Goal: Find specific page/section: Find specific page/section

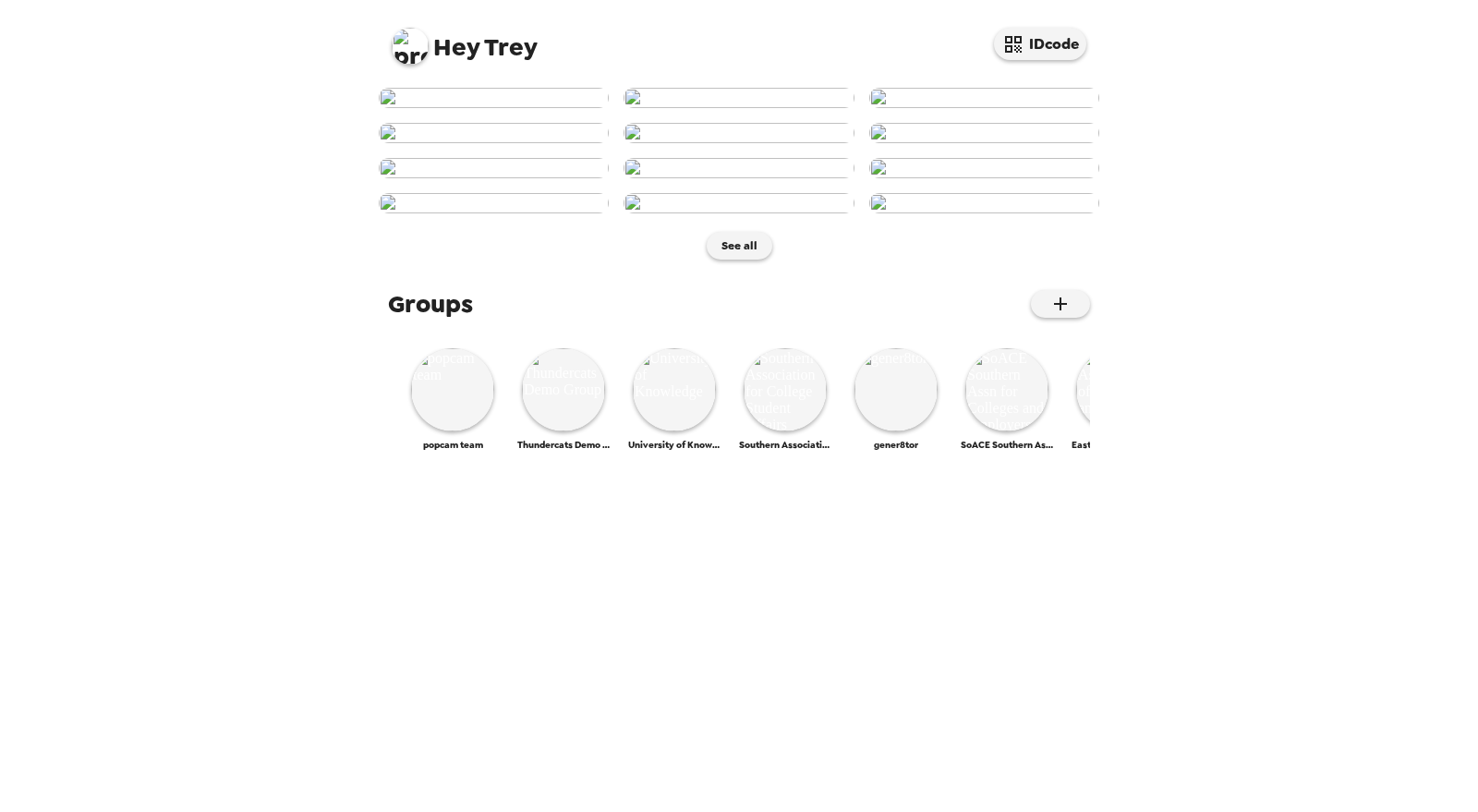
click at [413, 43] on img at bounding box center [410, 46] width 37 height 37
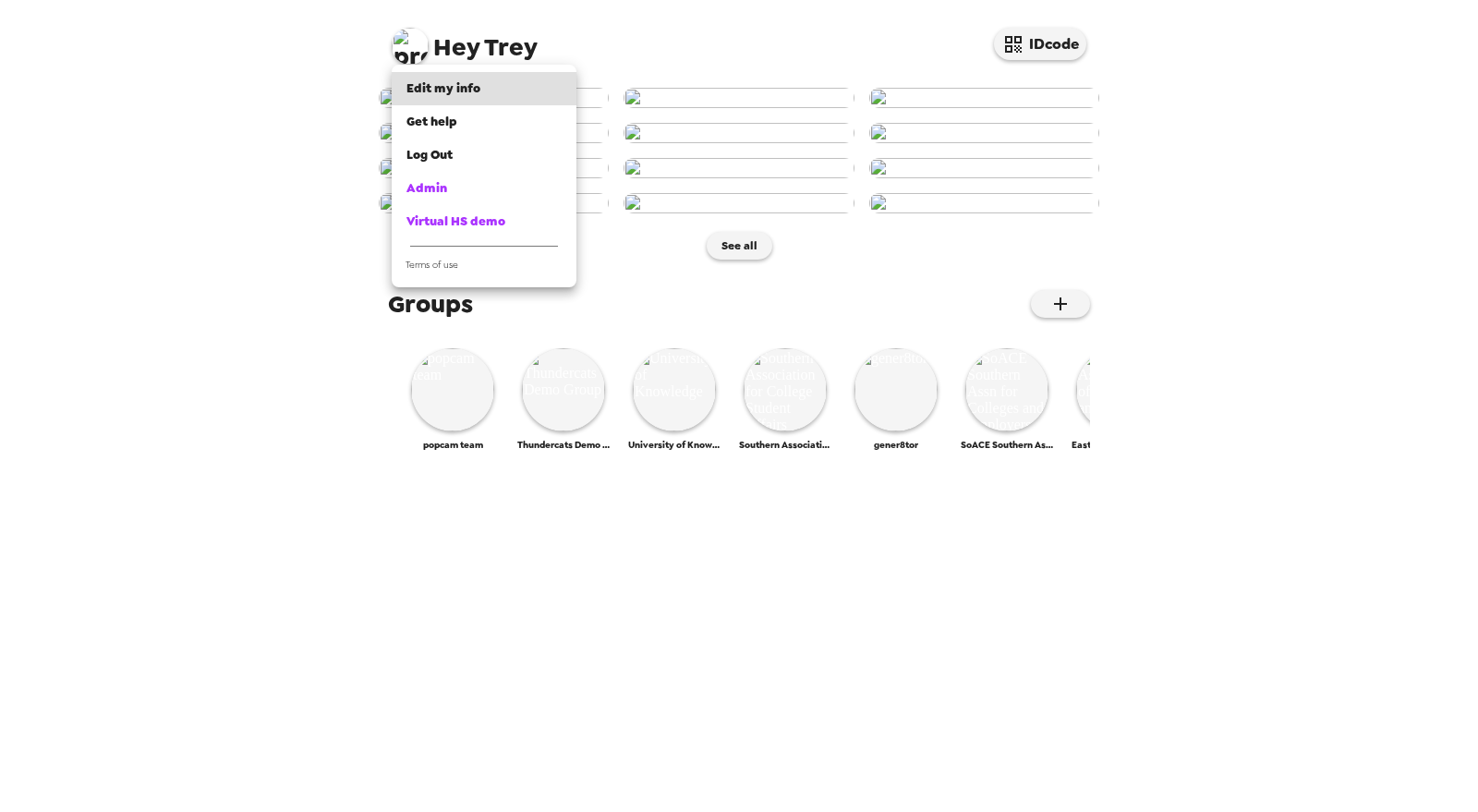
click at [240, 271] on div at bounding box center [739, 406] width 1478 height 812
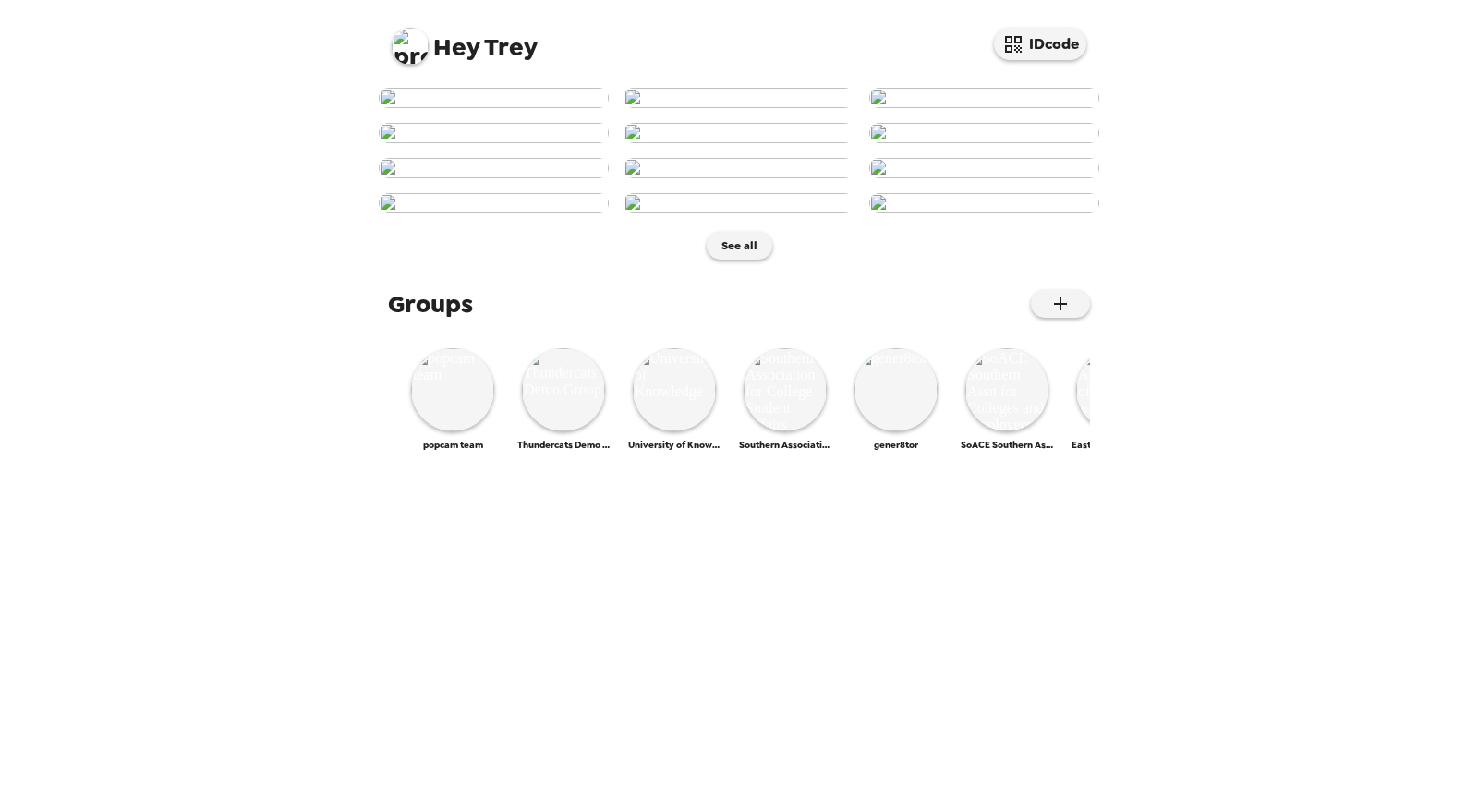
click at [408, 47] on img at bounding box center [410, 46] width 37 height 37
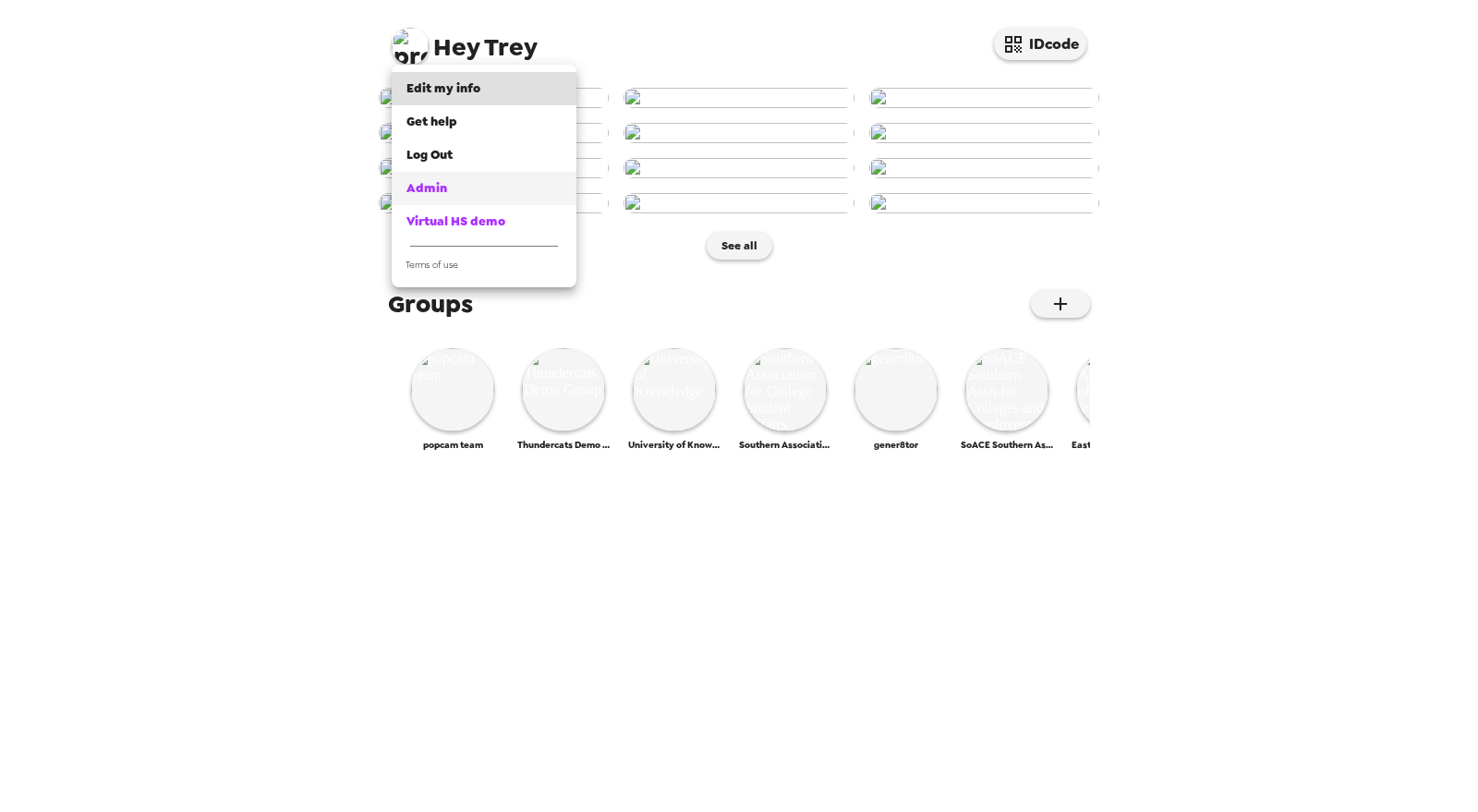
click at [497, 182] on div "Admin" at bounding box center [483, 188] width 155 height 19
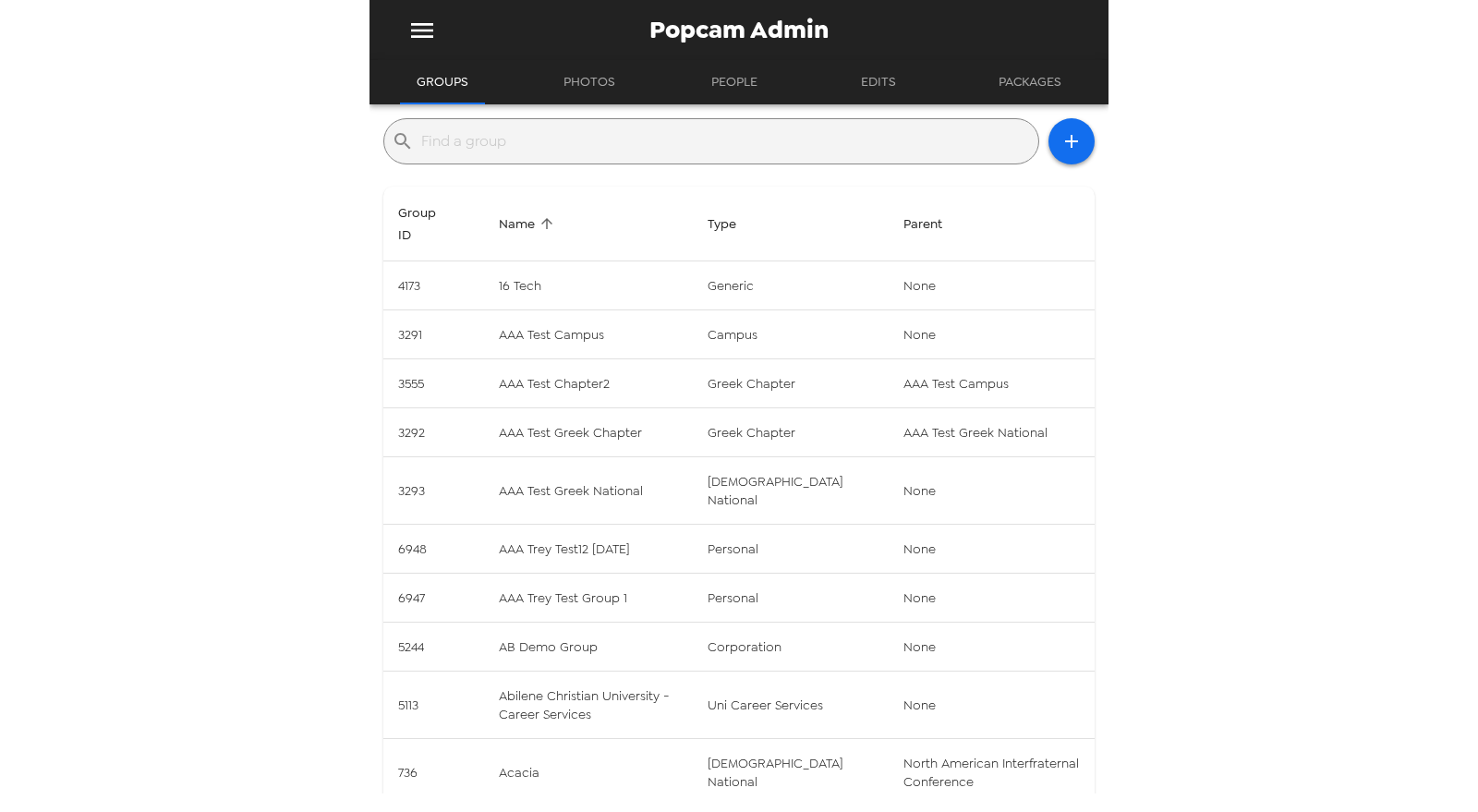
click at [576, 148] on input "text" at bounding box center [726, 142] width 610 height 29
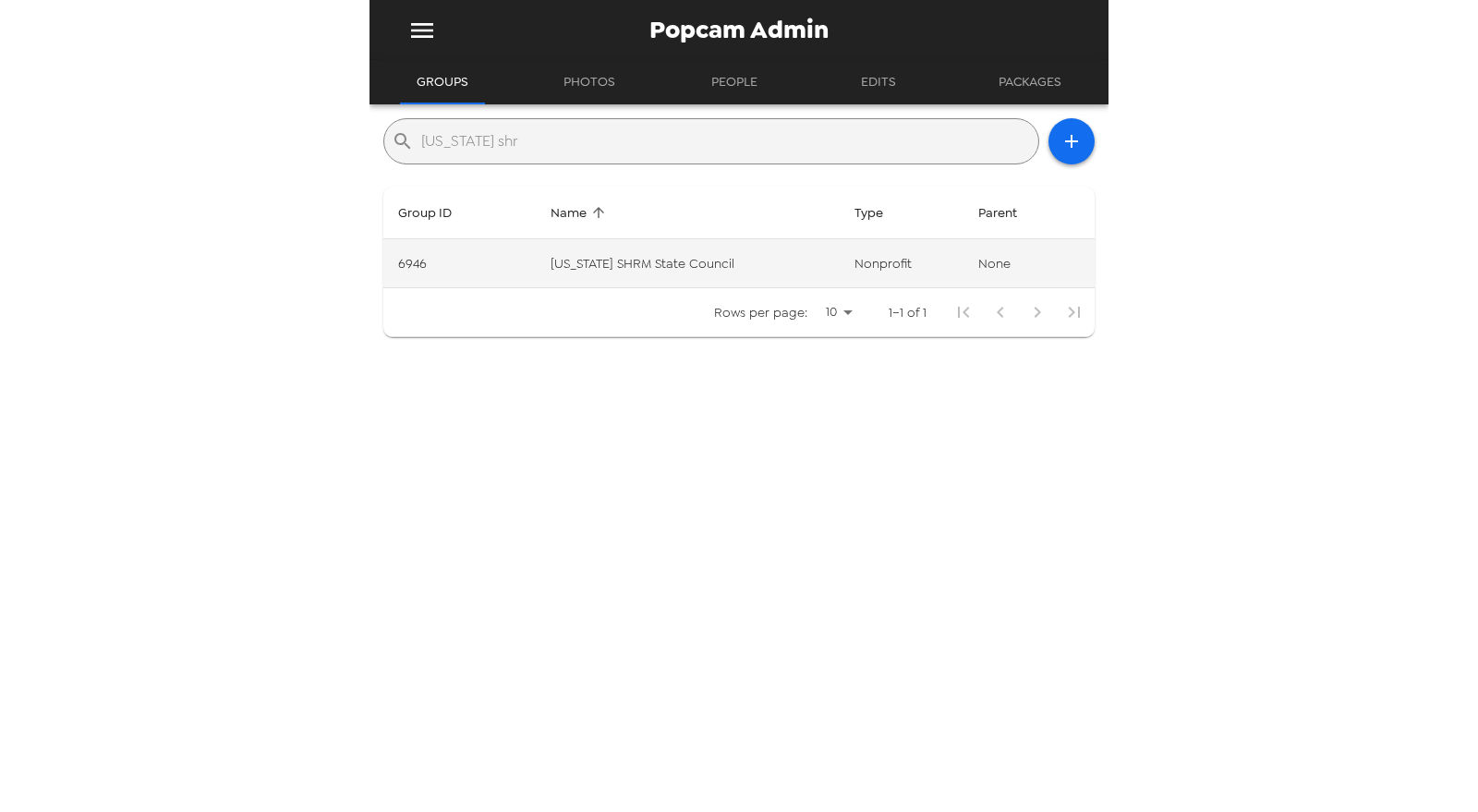
type input "[US_STATE] shr"
click at [695, 267] on td "[US_STATE] SHRM State Council" at bounding box center [687, 264] width 304 height 49
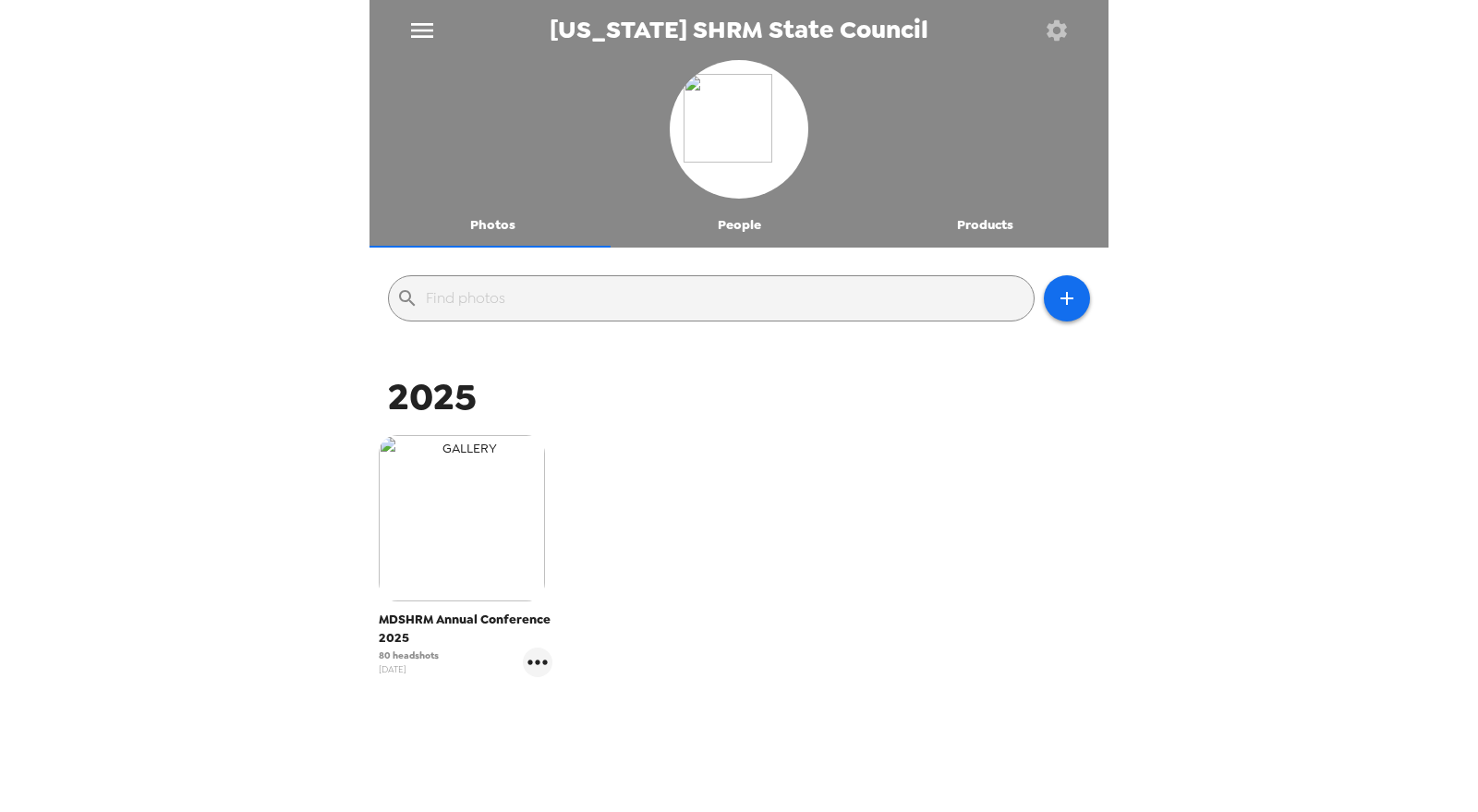
click at [524, 551] on img "button" at bounding box center [462, 518] width 166 height 166
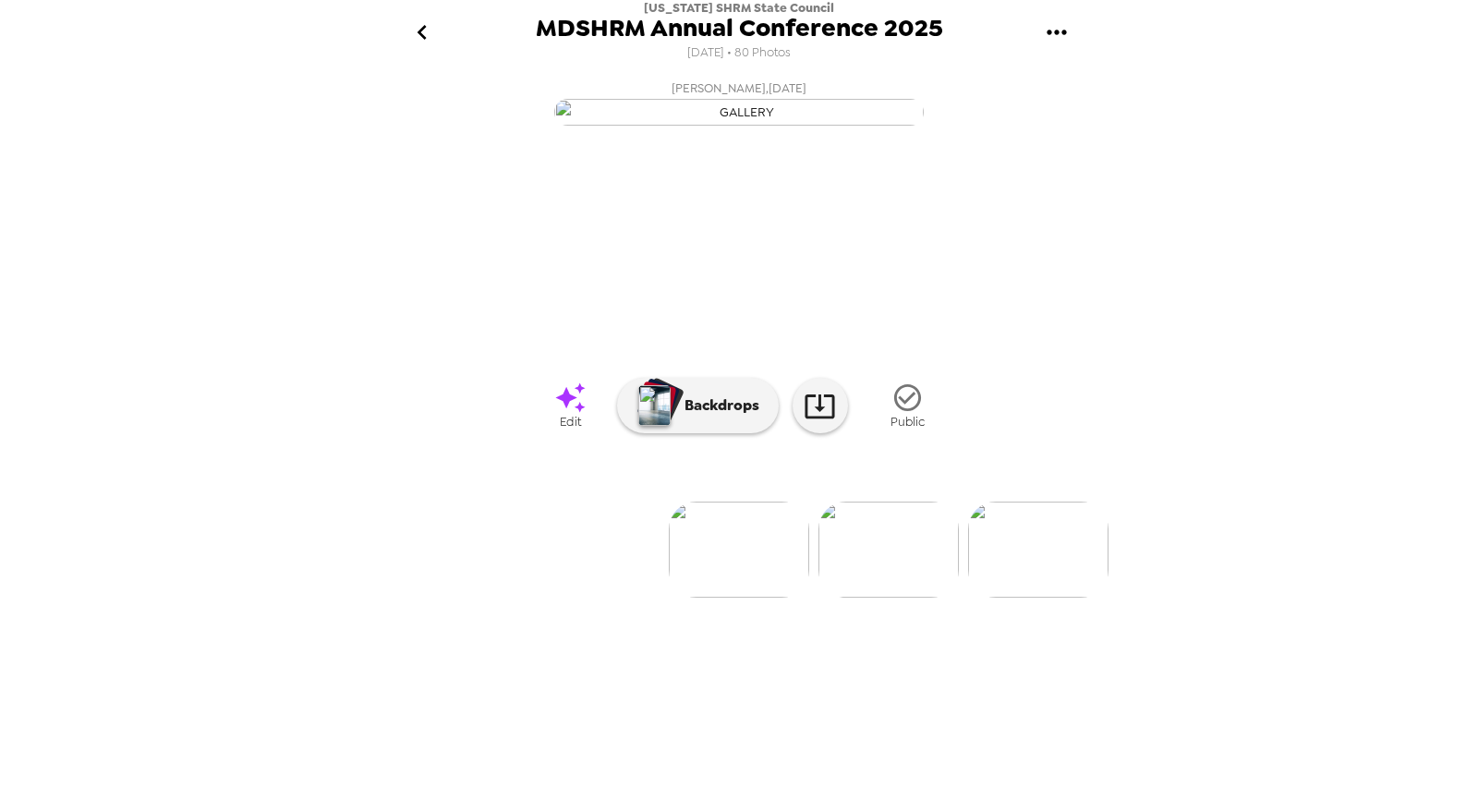
click at [930, 597] on img at bounding box center [889, 549] width 141 height 96
click at [1046, 597] on img at bounding box center [1040, 549] width 141 height 96
click at [891, 597] on img at bounding box center [890, 549] width 141 height 96
click at [1018, 597] on img at bounding box center [1040, 549] width 141 height 96
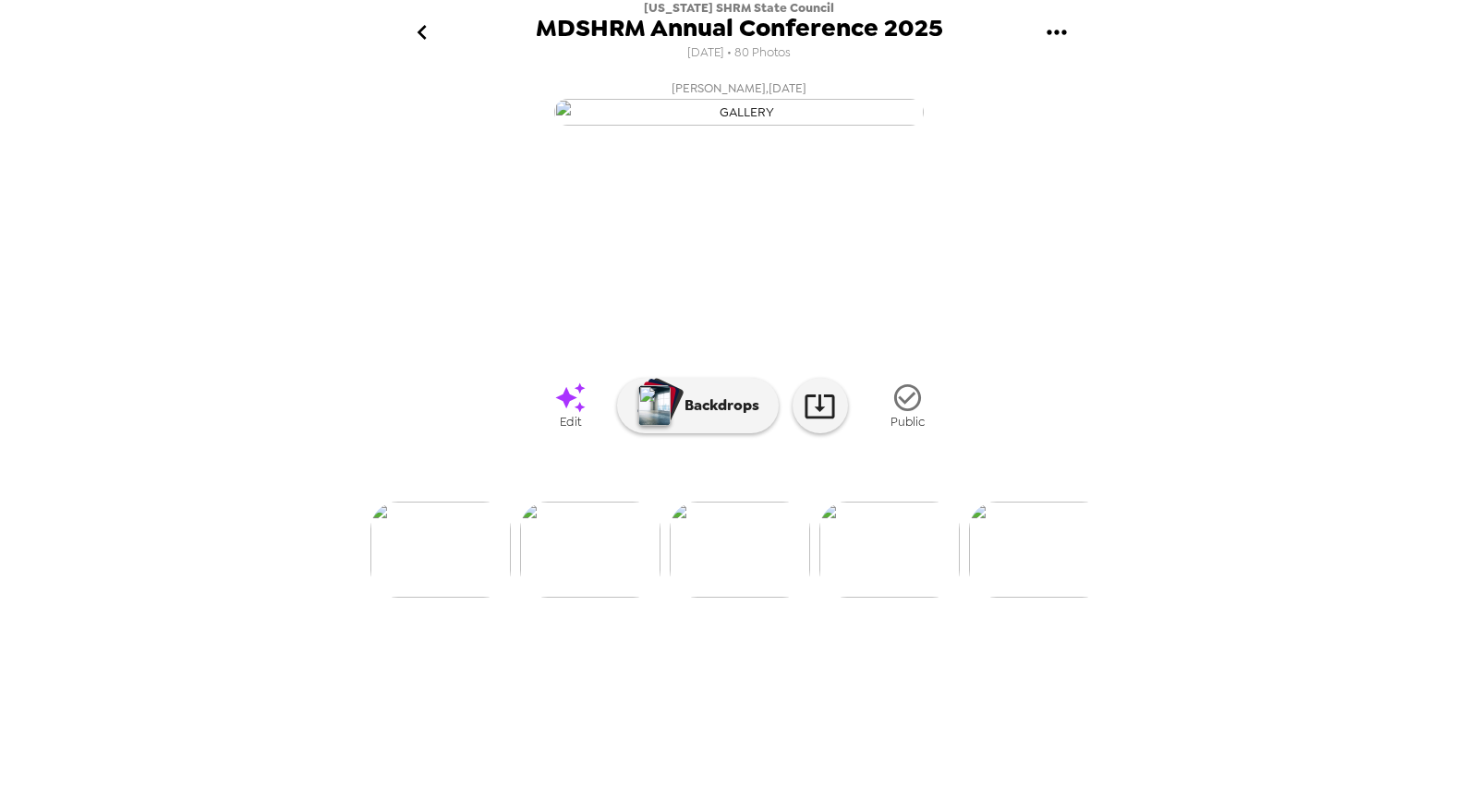
click at [1018, 597] on img at bounding box center [1040, 549] width 141 height 96
click at [1018, 597] on img at bounding box center [1041, 549] width 141 height 96
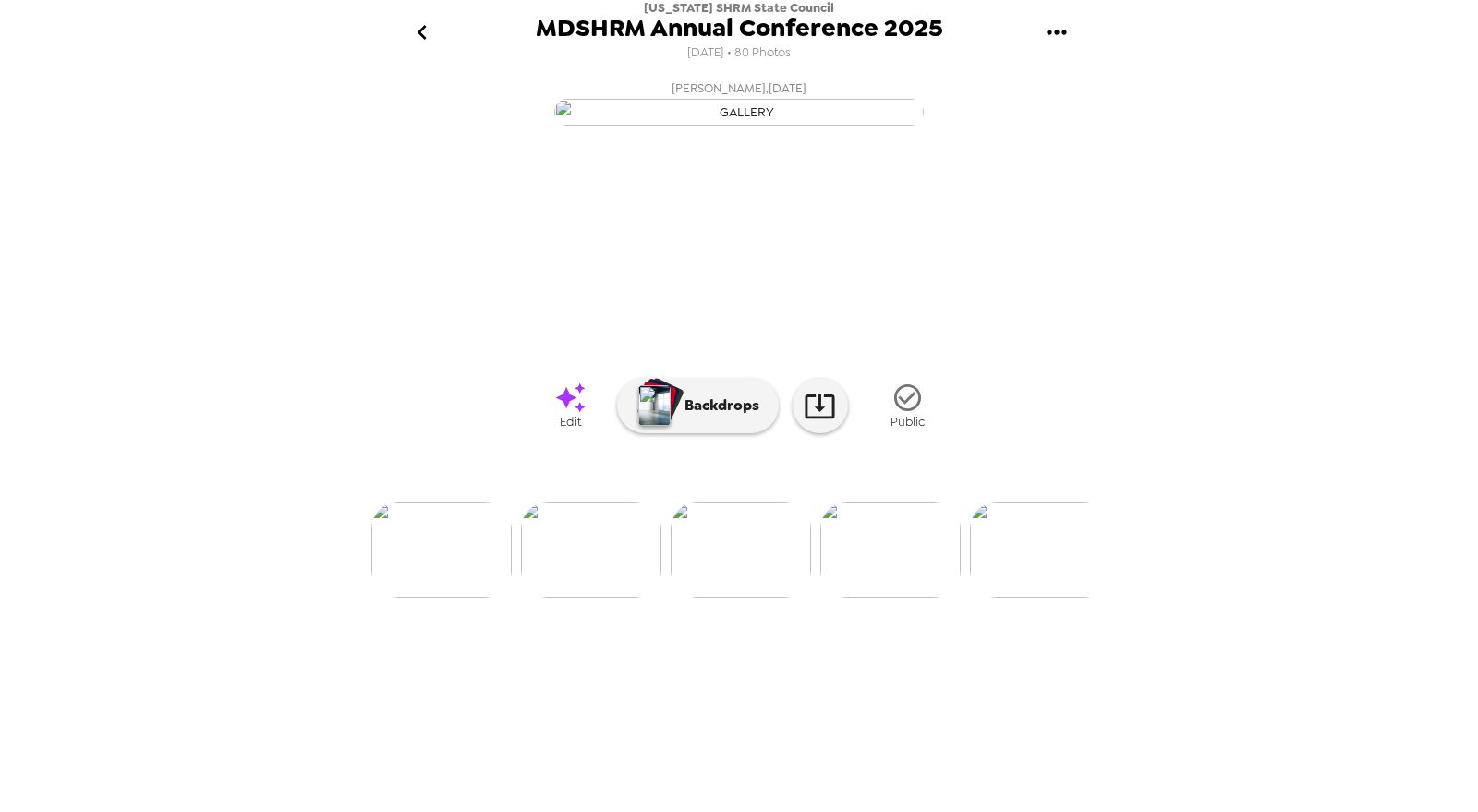
click at [1018, 597] on img at bounding box center [1041, 549] width 141 height 96
click at [1018, 597] on img at bounding box center [1042, 549] width 141 height 96
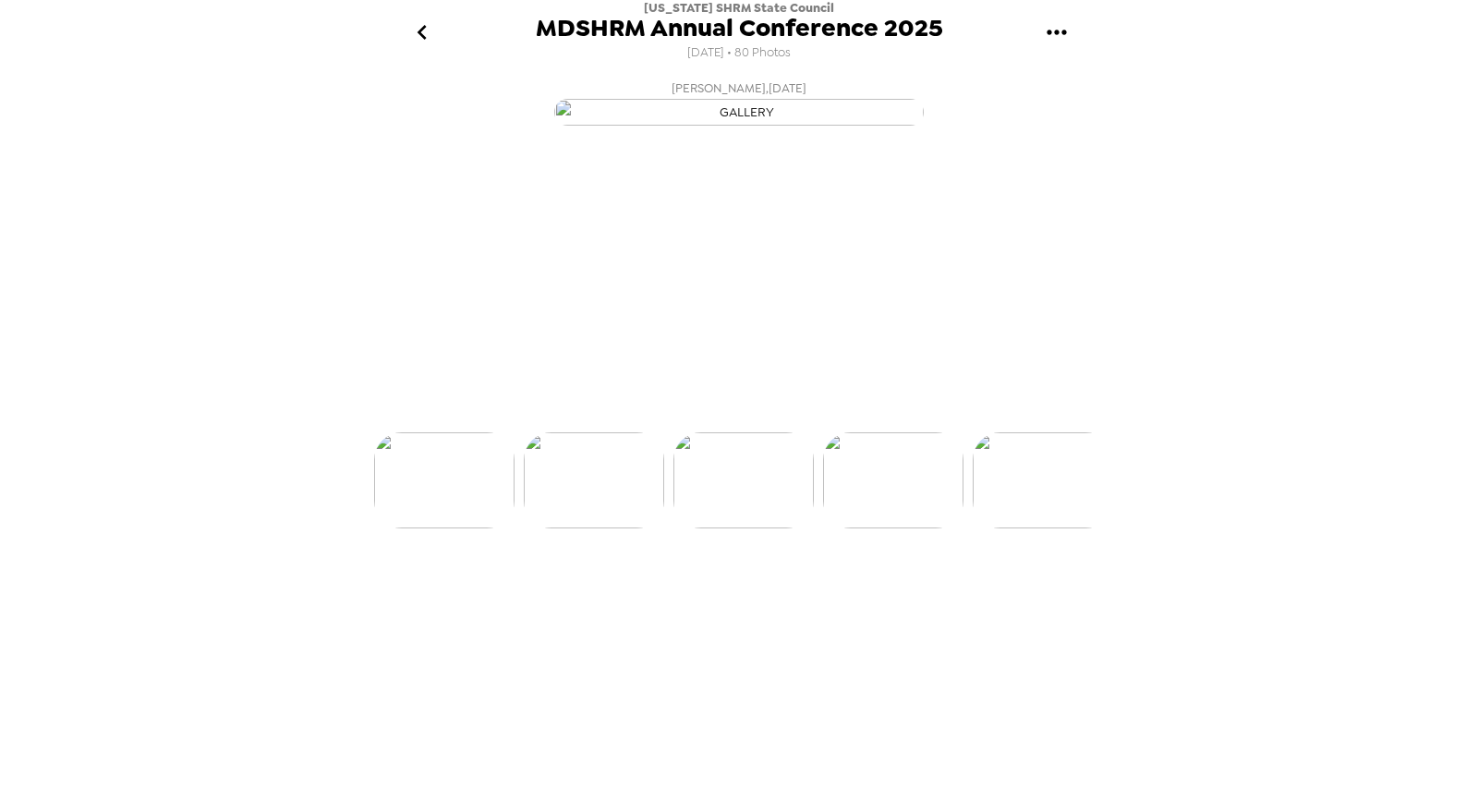
scroll to position [0, 2991]
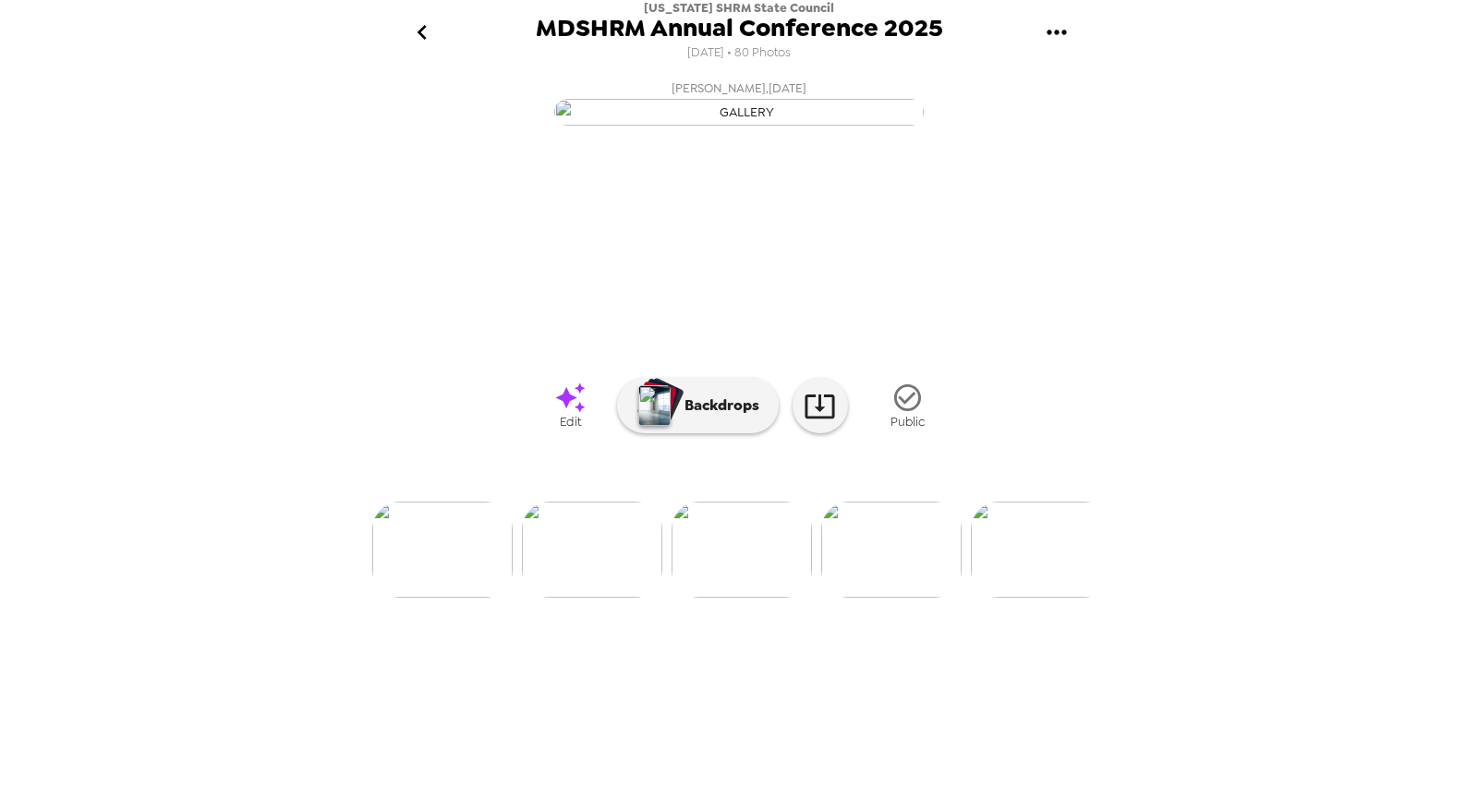
click at [1032, 597] on img at bounding box center [1042, 549] width 141 height 96
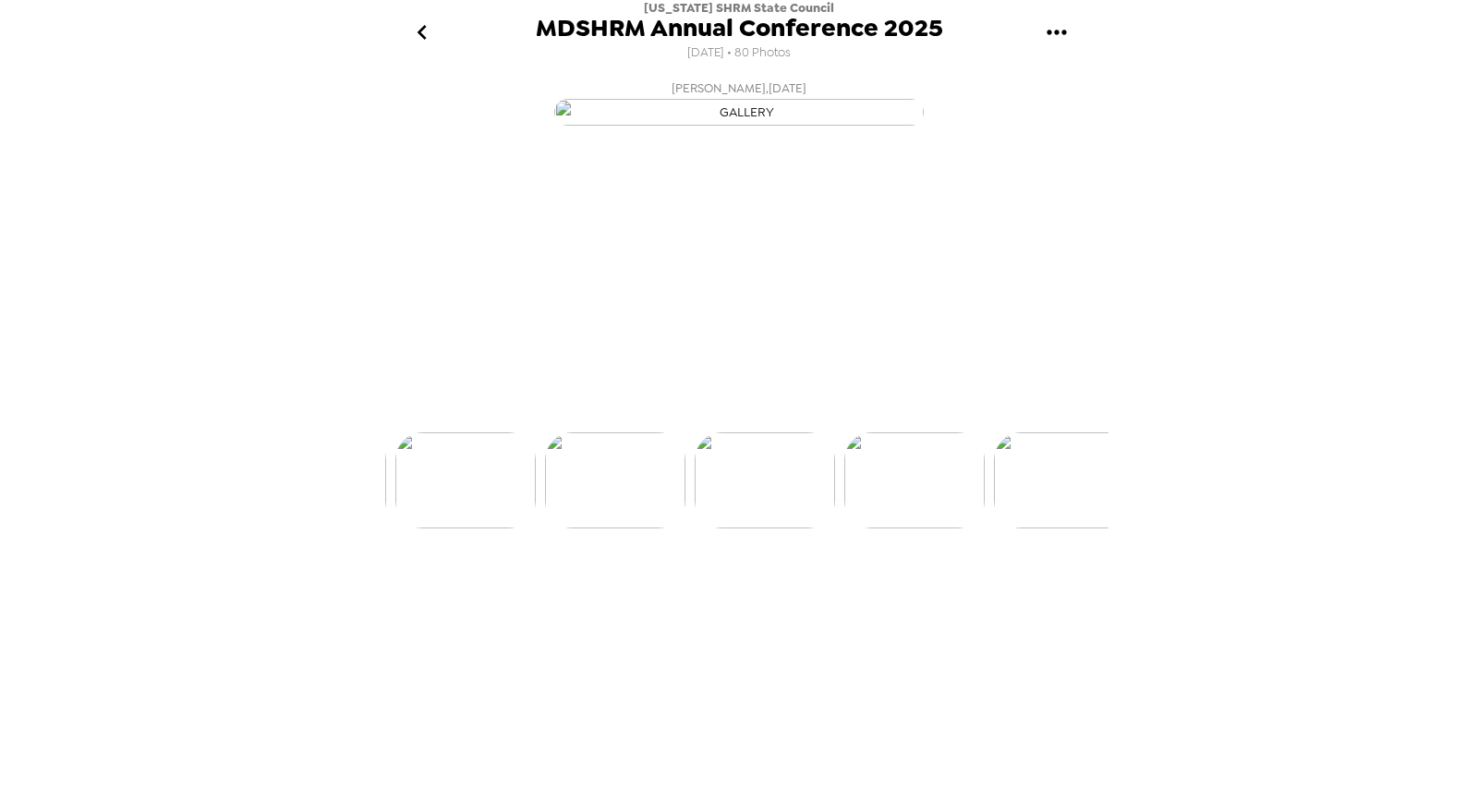
scroll to position [0, 3290]
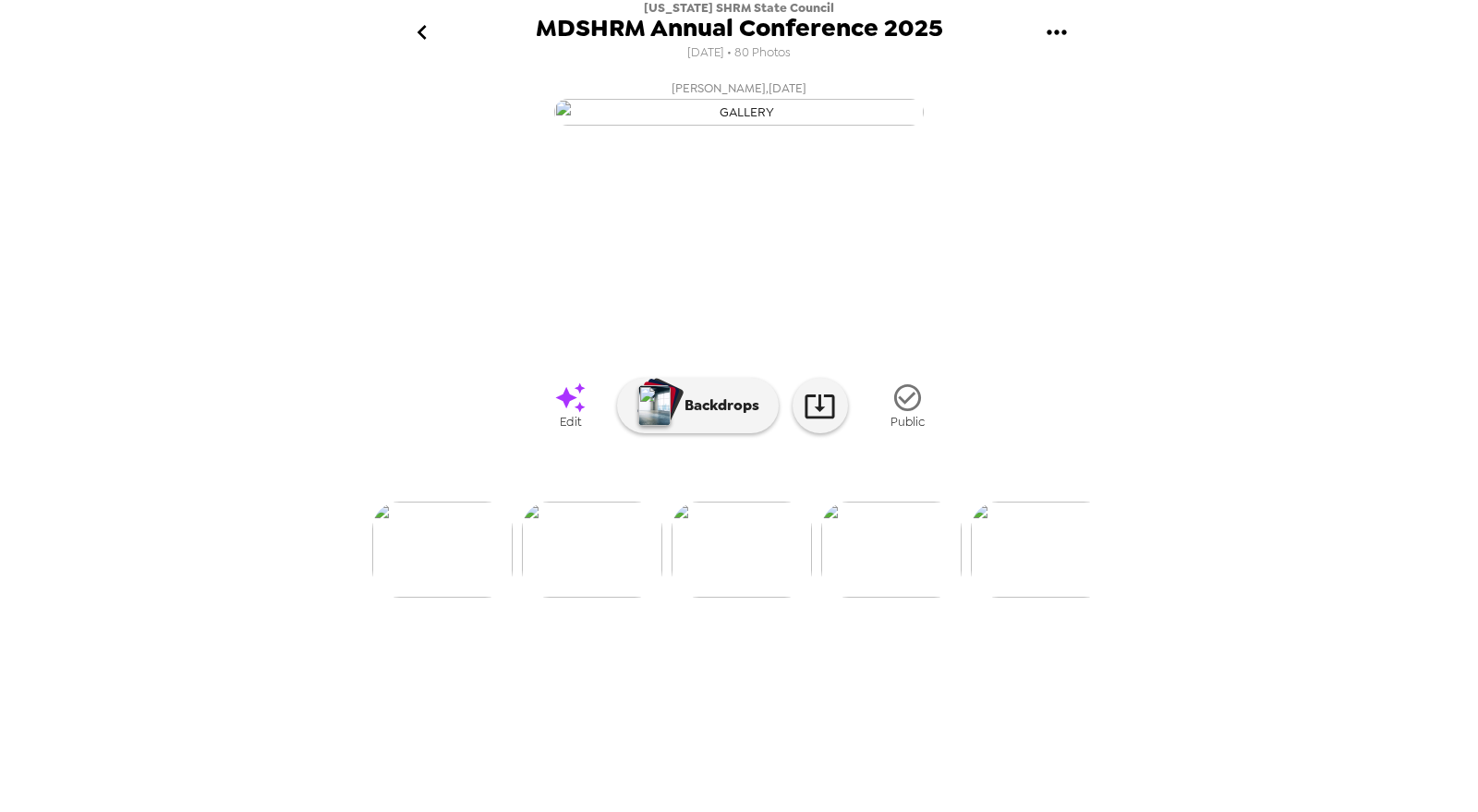
click at [1032, 597] on img at bounding box center [1042, 549] width 141 height 96
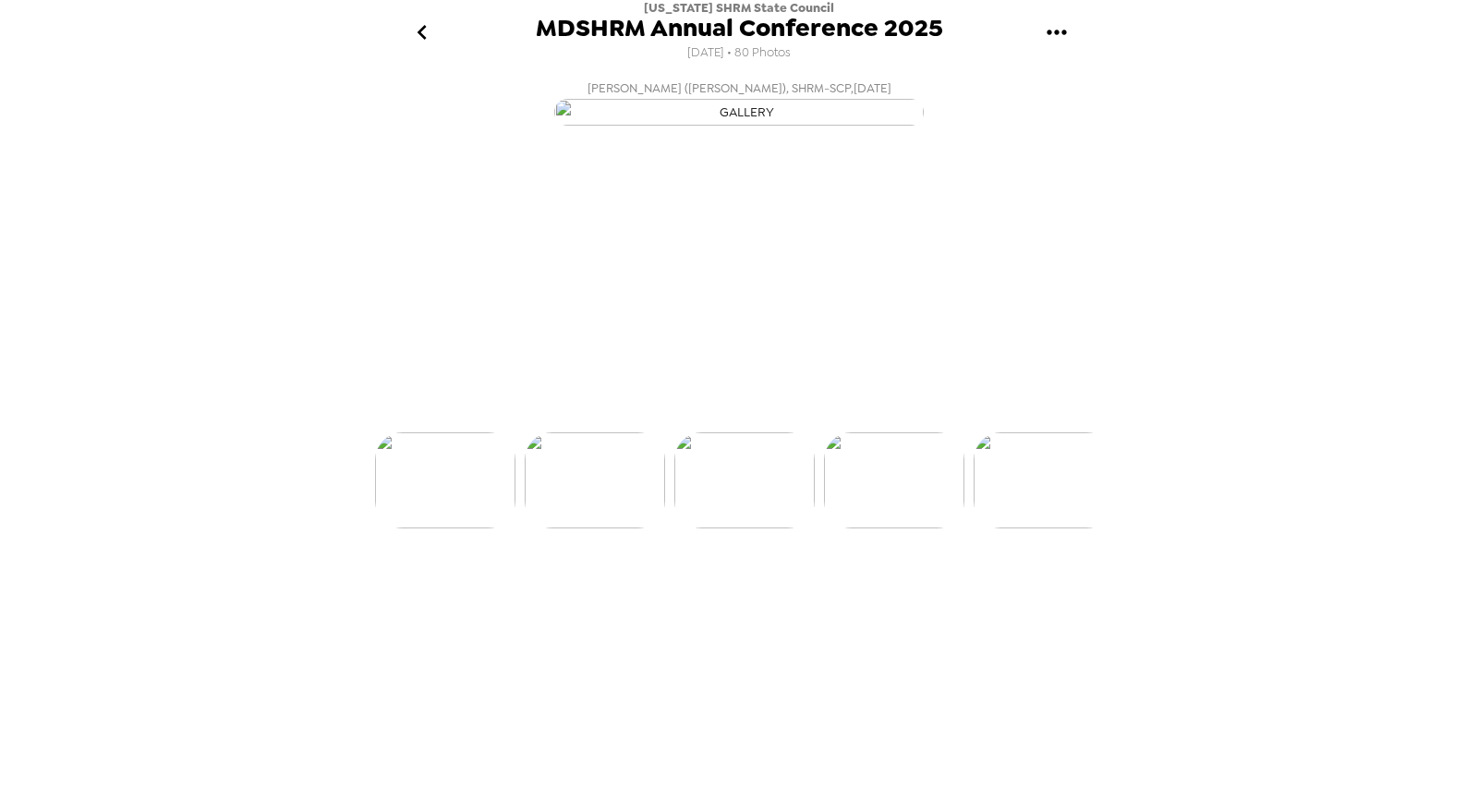
scroll to position [0, 3590]
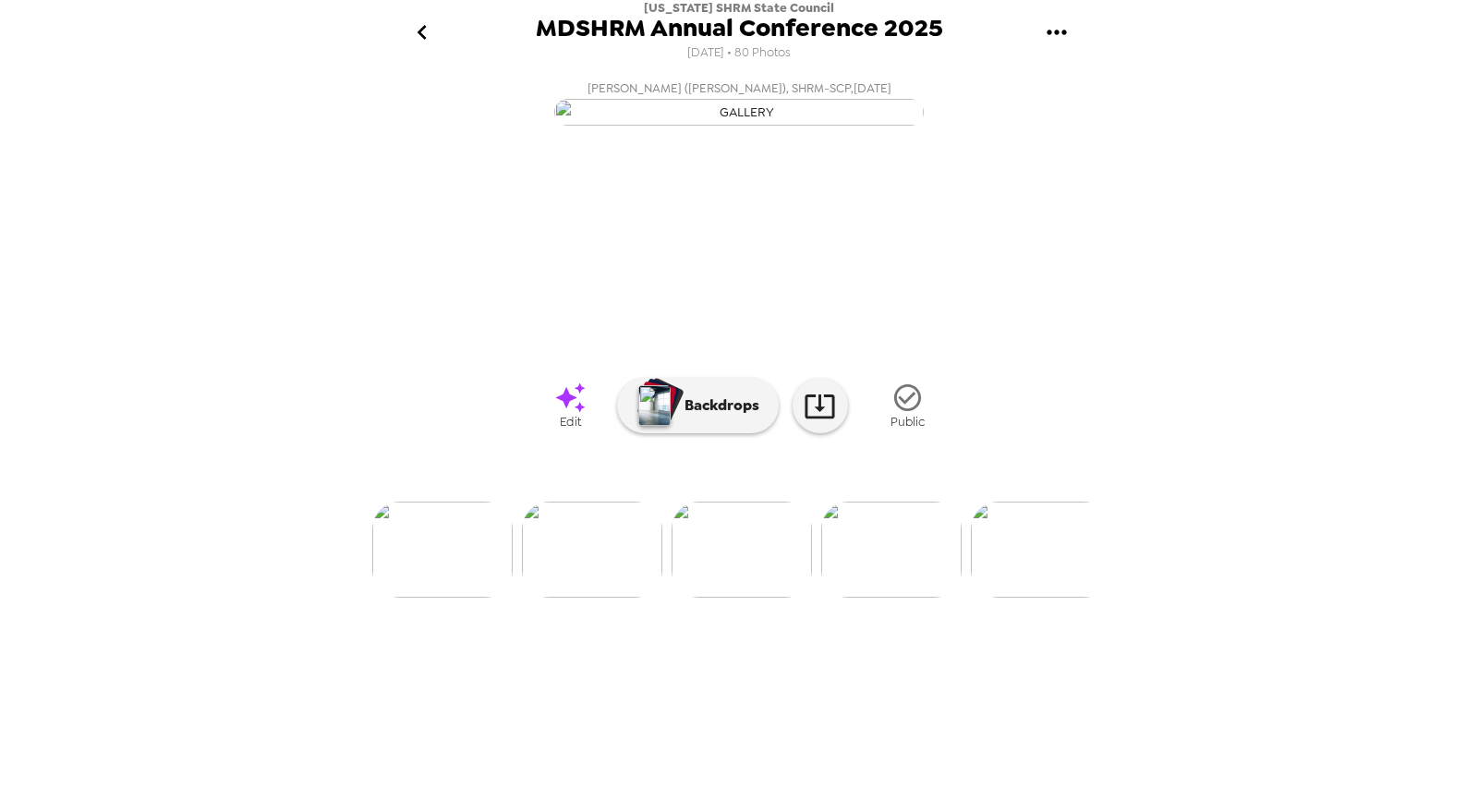
click at [1032, 597] on img at bounding box center [1042, 549] width 141 height 96
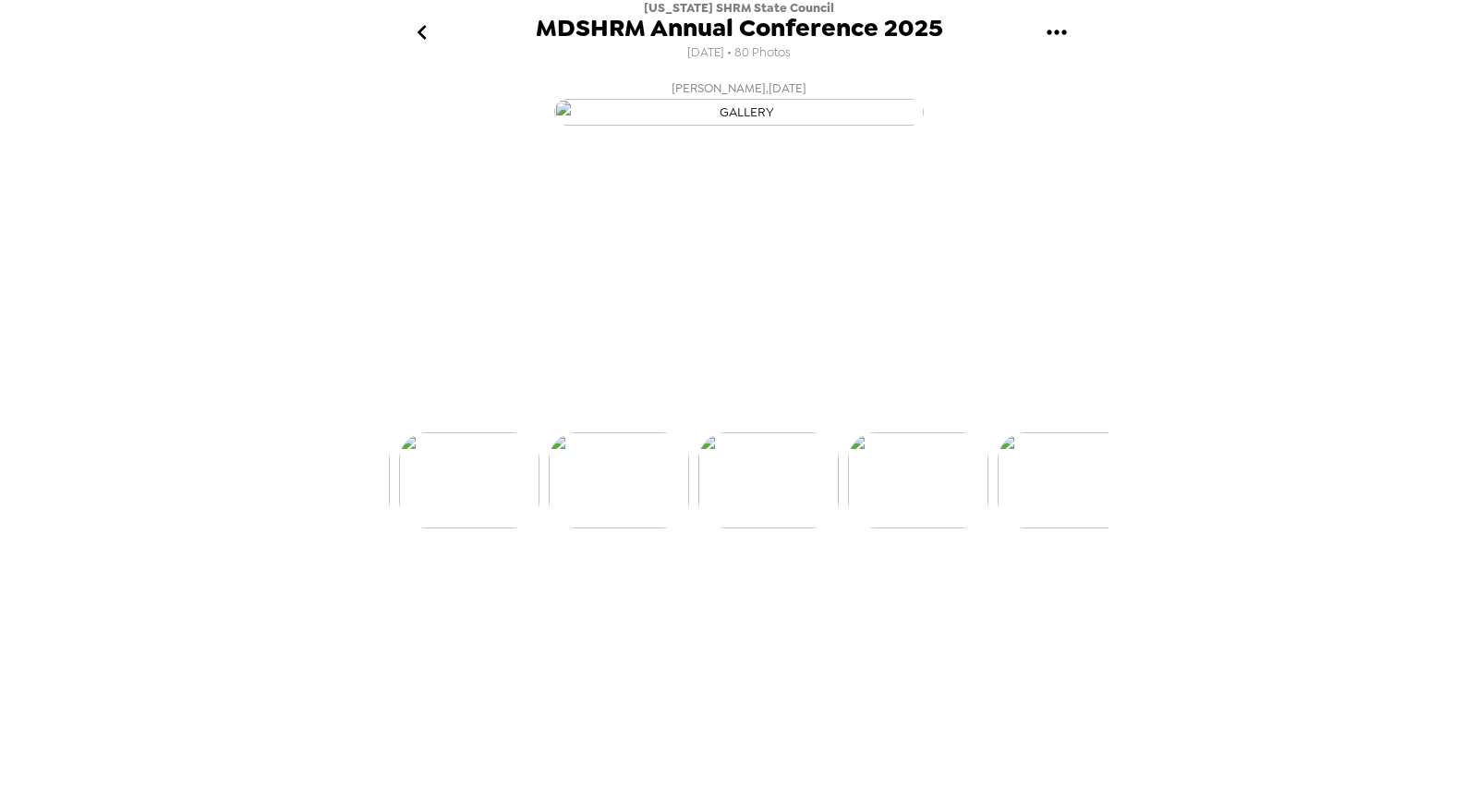
scroll to position [0, 3888]
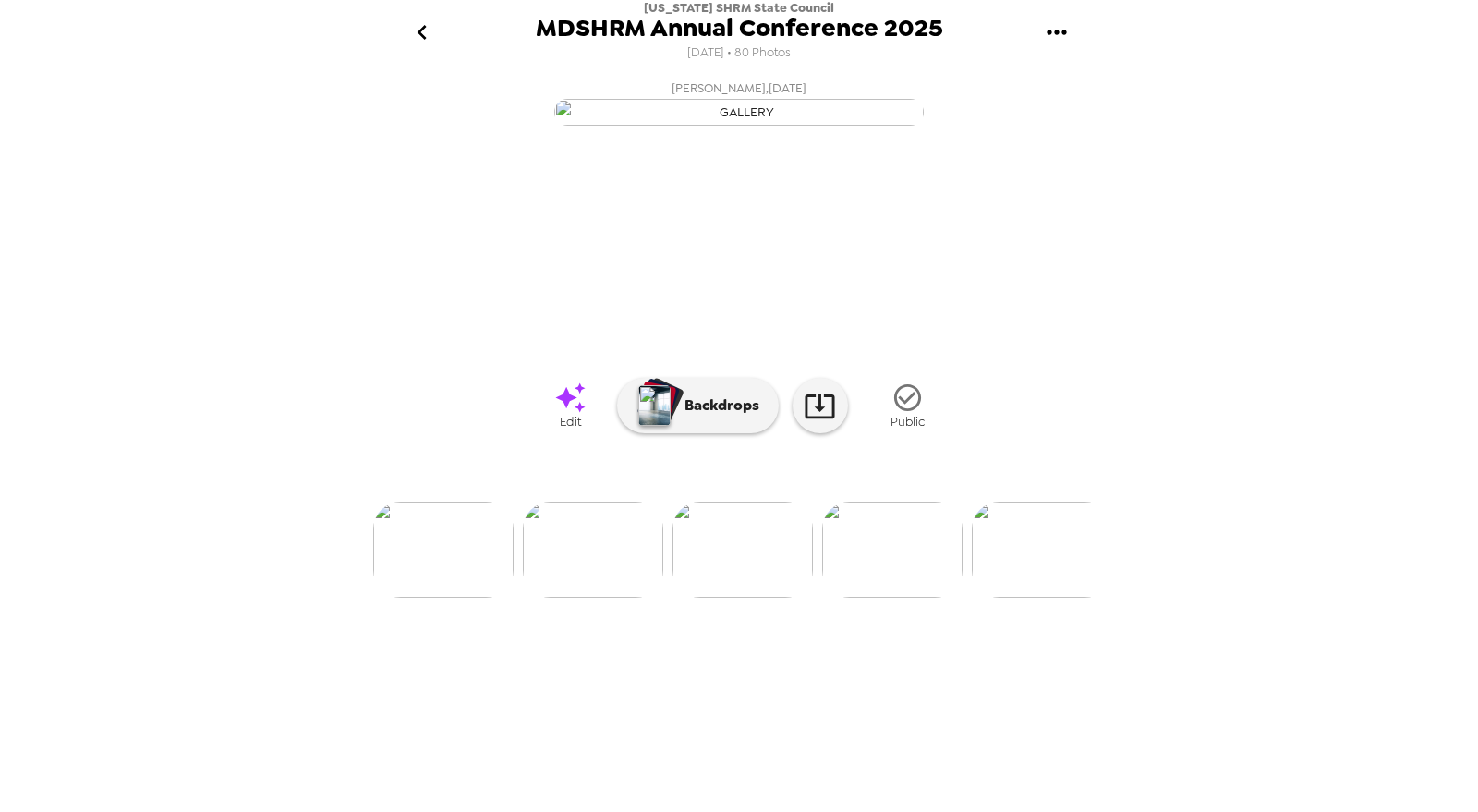
click at [1032, 597] on img at bounding box center [1043, 549] width 141 height 96
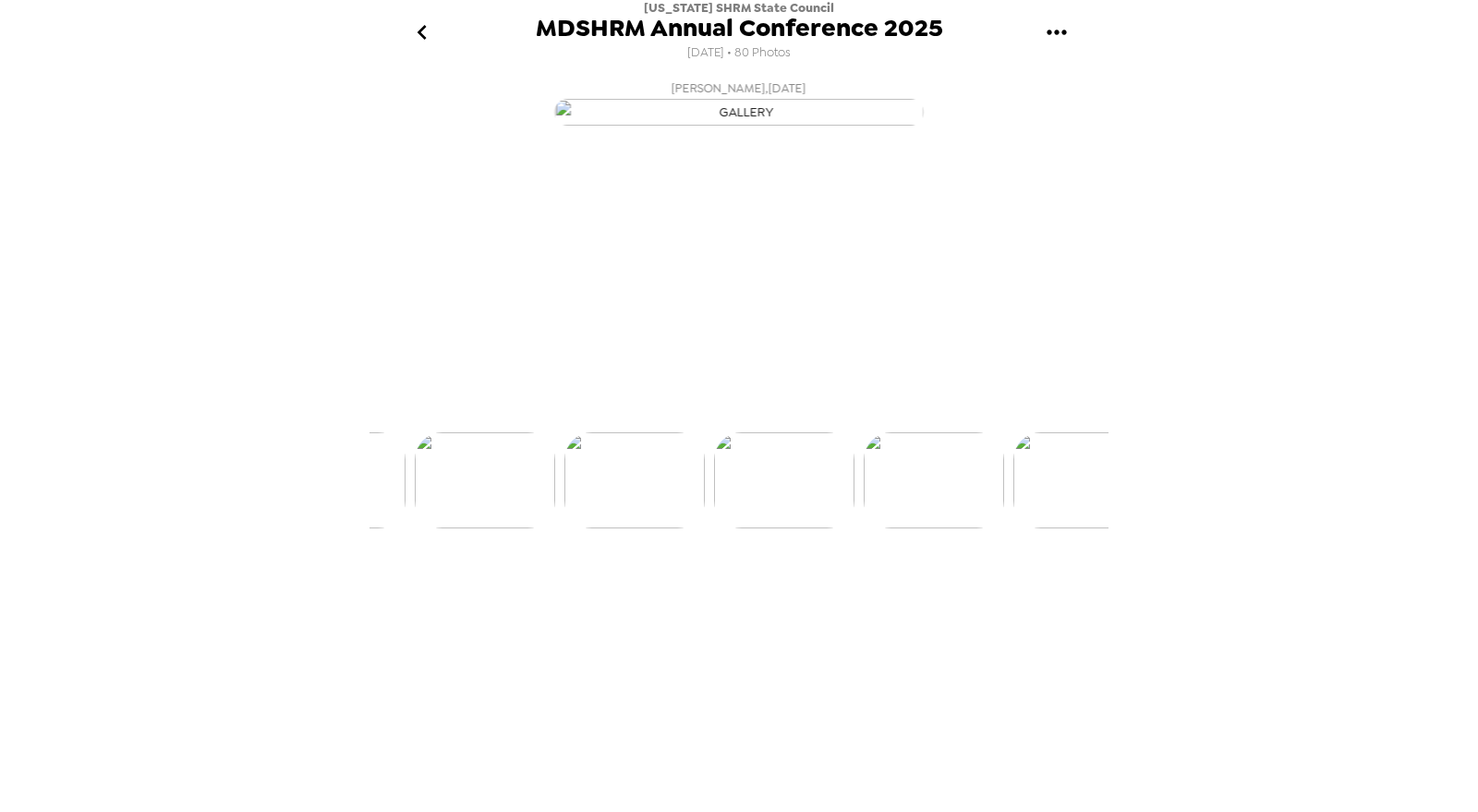
scroll to position [0, 4487]
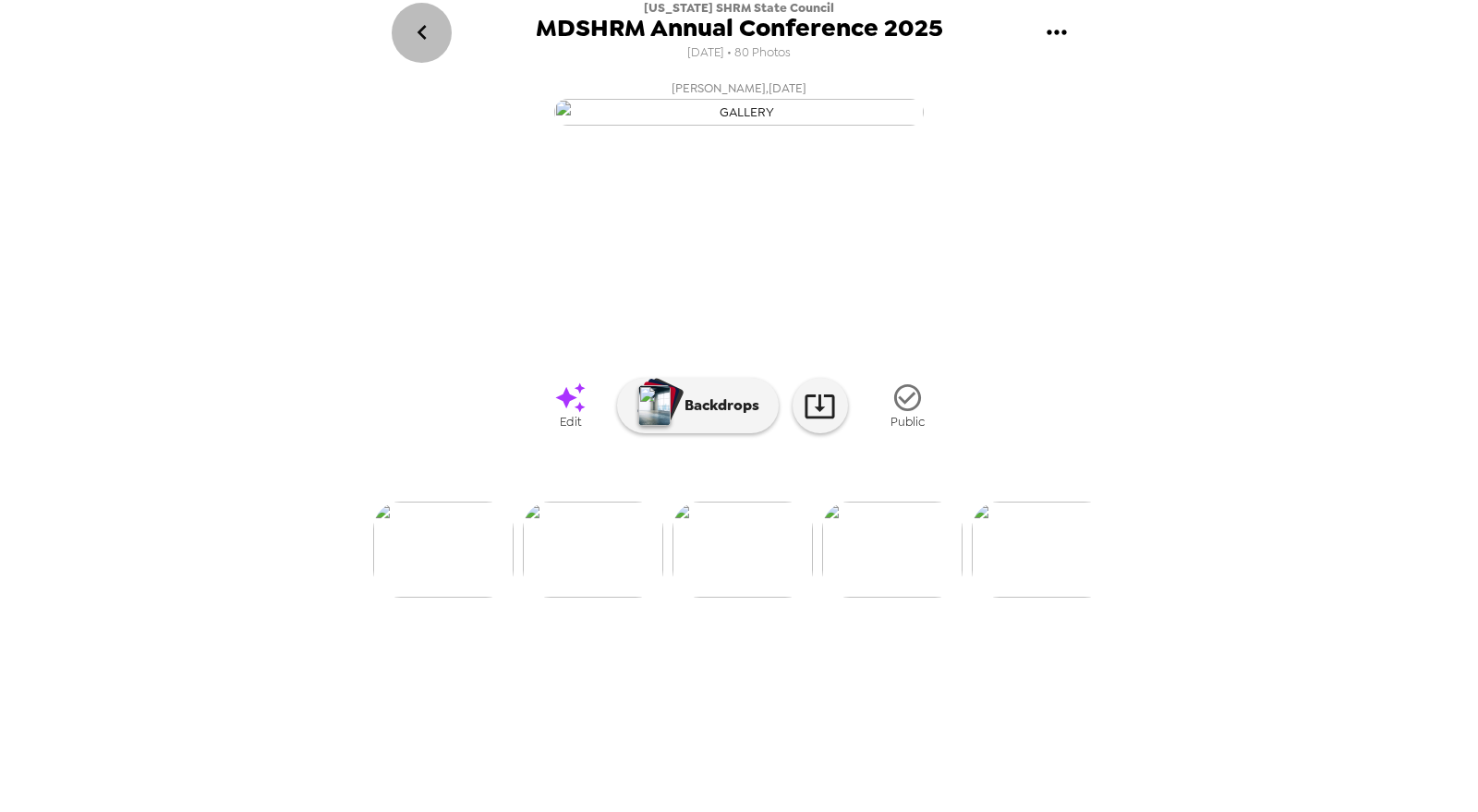
click at [422, 35] on icon "go back" at bounding box center [421, 32] width 9 height 15
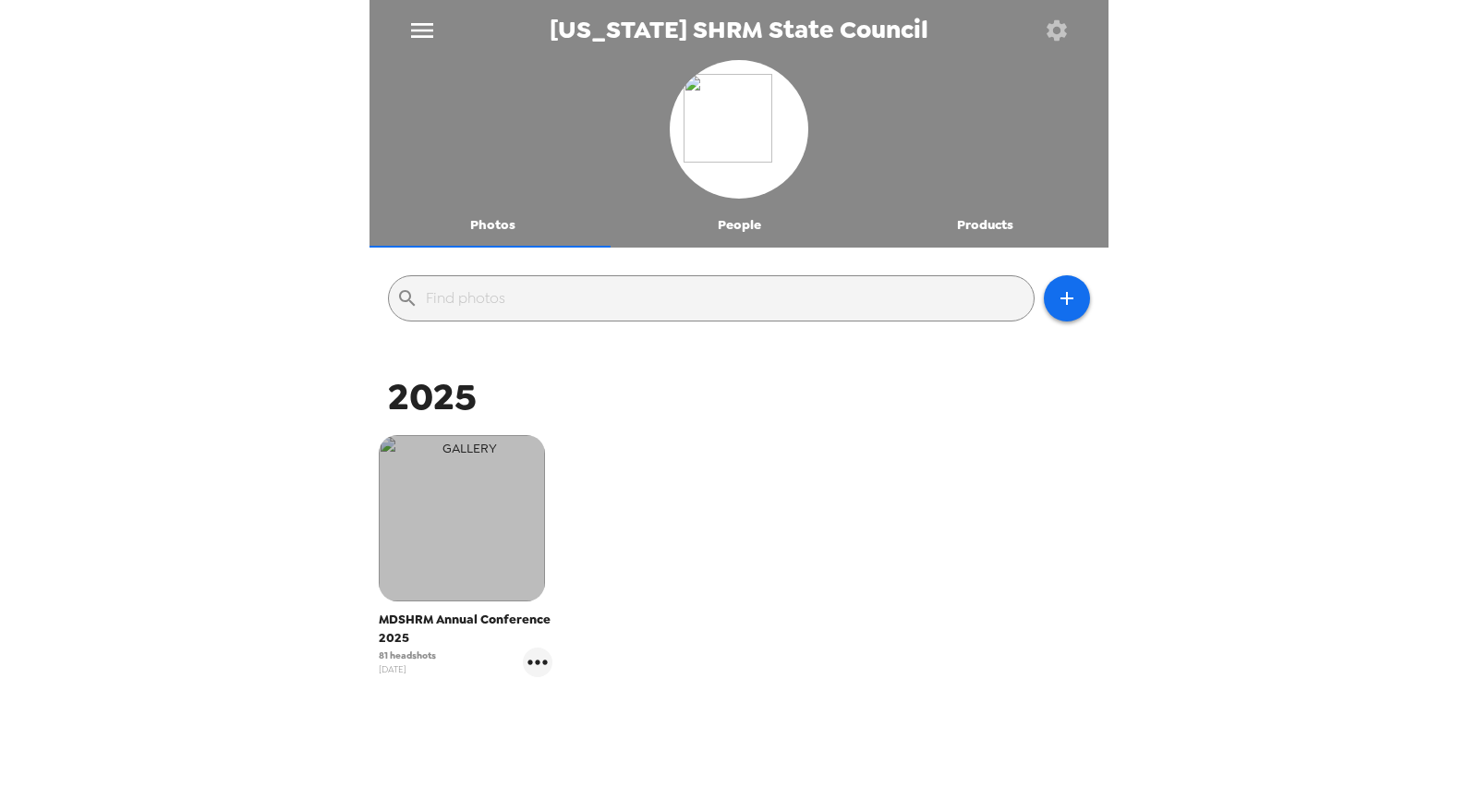
click at [460, 533] on img "button" at bounding box center [462, 518] width 166 height 166
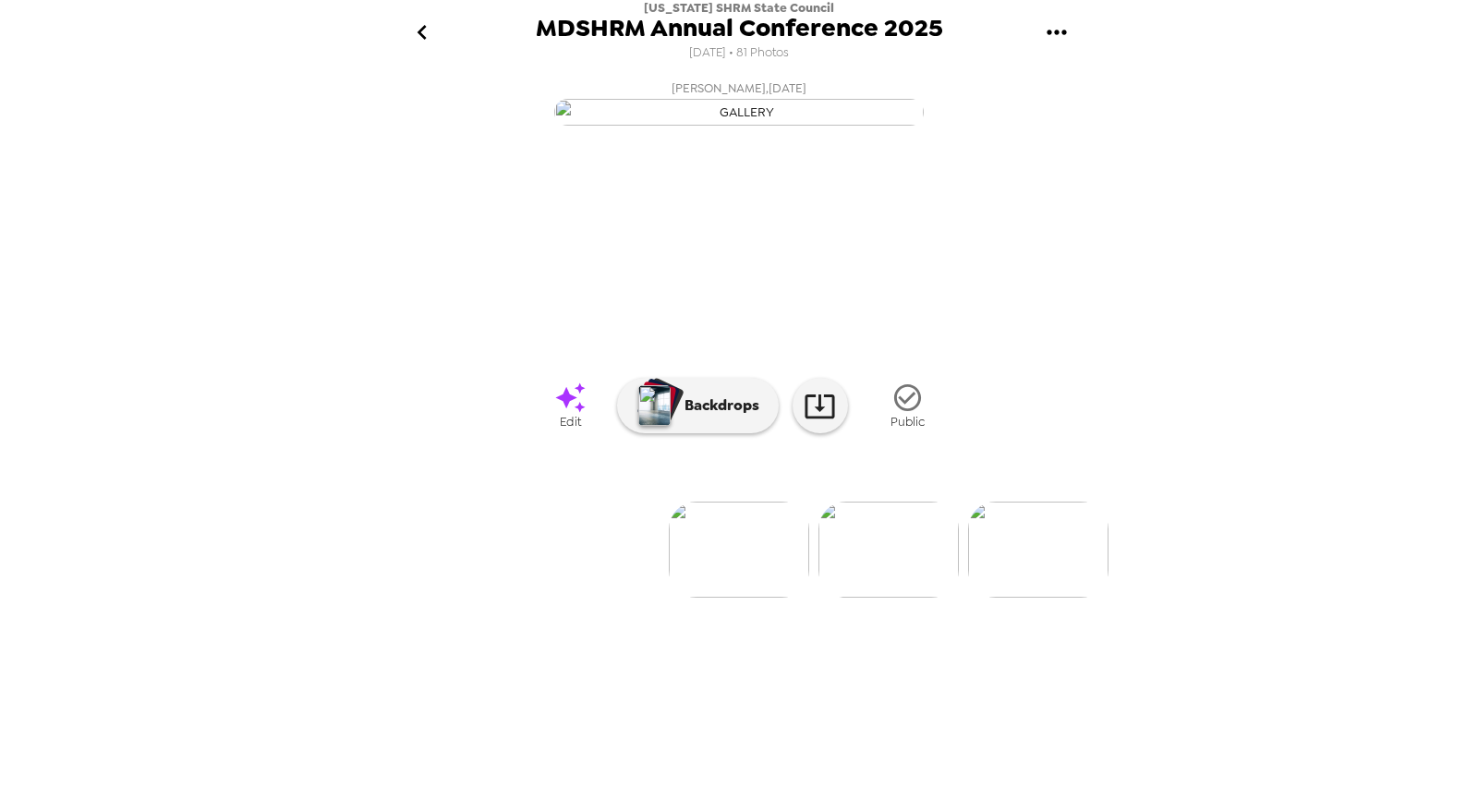
click at [425, 38] on icon "go back" at bounding box center [421, 32] width 9 height 15
